Goal: Check status: Check status

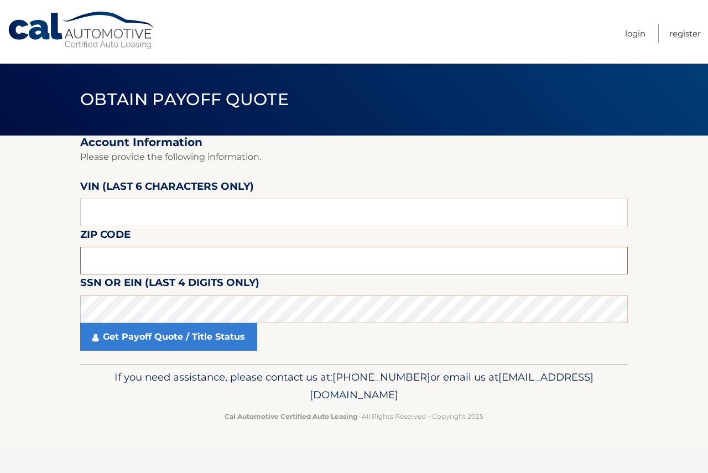
click at [158, 251] on input "text" at bounding box center [354, 261] width 548 height 28
type input "07728"
click at [106, 204] on input "text" at bounding box center [354, 213] width 548 height 28
type input "017526"
click at [193, 351] on fieldset "Account Information Please provide the following information. [PERSON_NAME] (la…" at bounding box center [354, 250] width 548 height 229
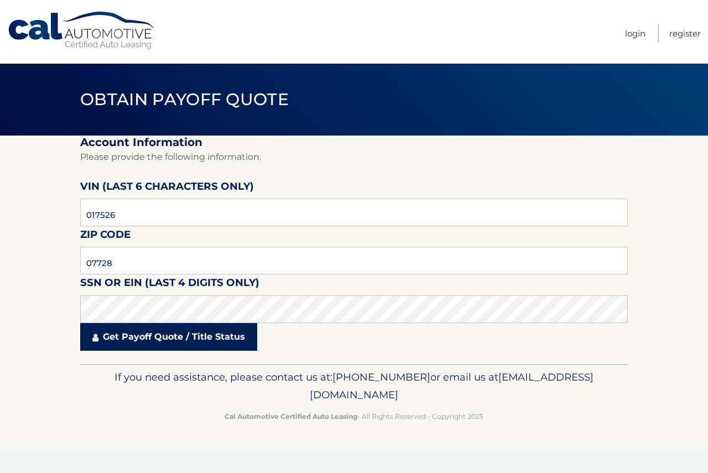
click at [190, 345] on link "Get Payoff Quote / Title Status" at bounding box center [168, 337] width 177 height 28
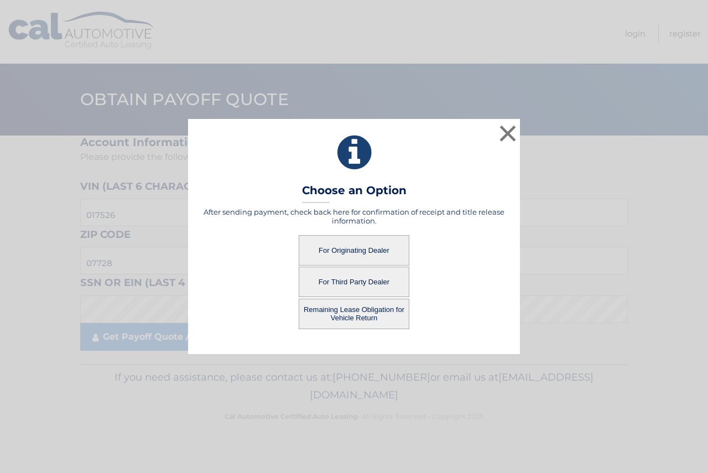
click at [383, 247] on button "For Originating Dealer" at bounding box center [354, 250] width 111 height 30
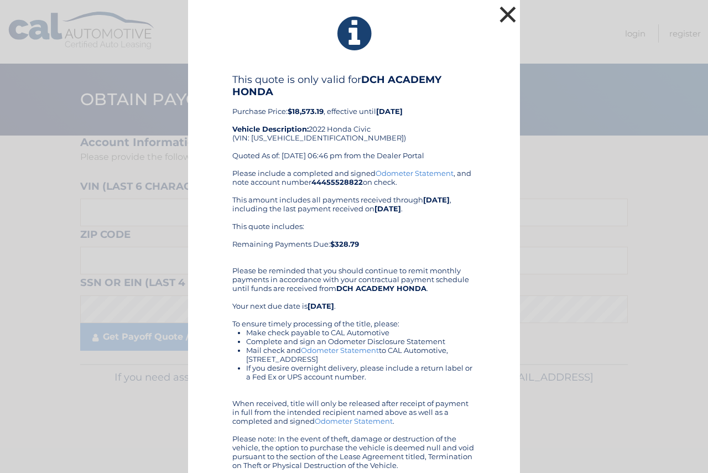
click at [501, 14] on button "×" at bounding box center [508, 14] width 22 height 22
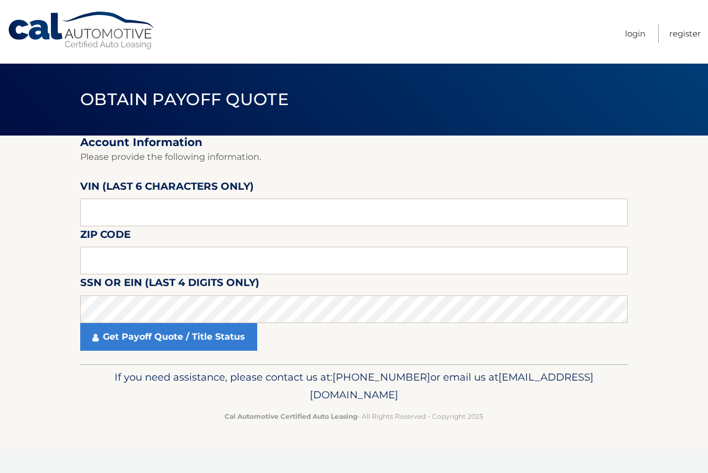
click at [29, 36] on link "Cal Automotive" at bounding box center [81, 30] width 149 height 39
